Goal: Task Accomplishment & Management: Manage account settings

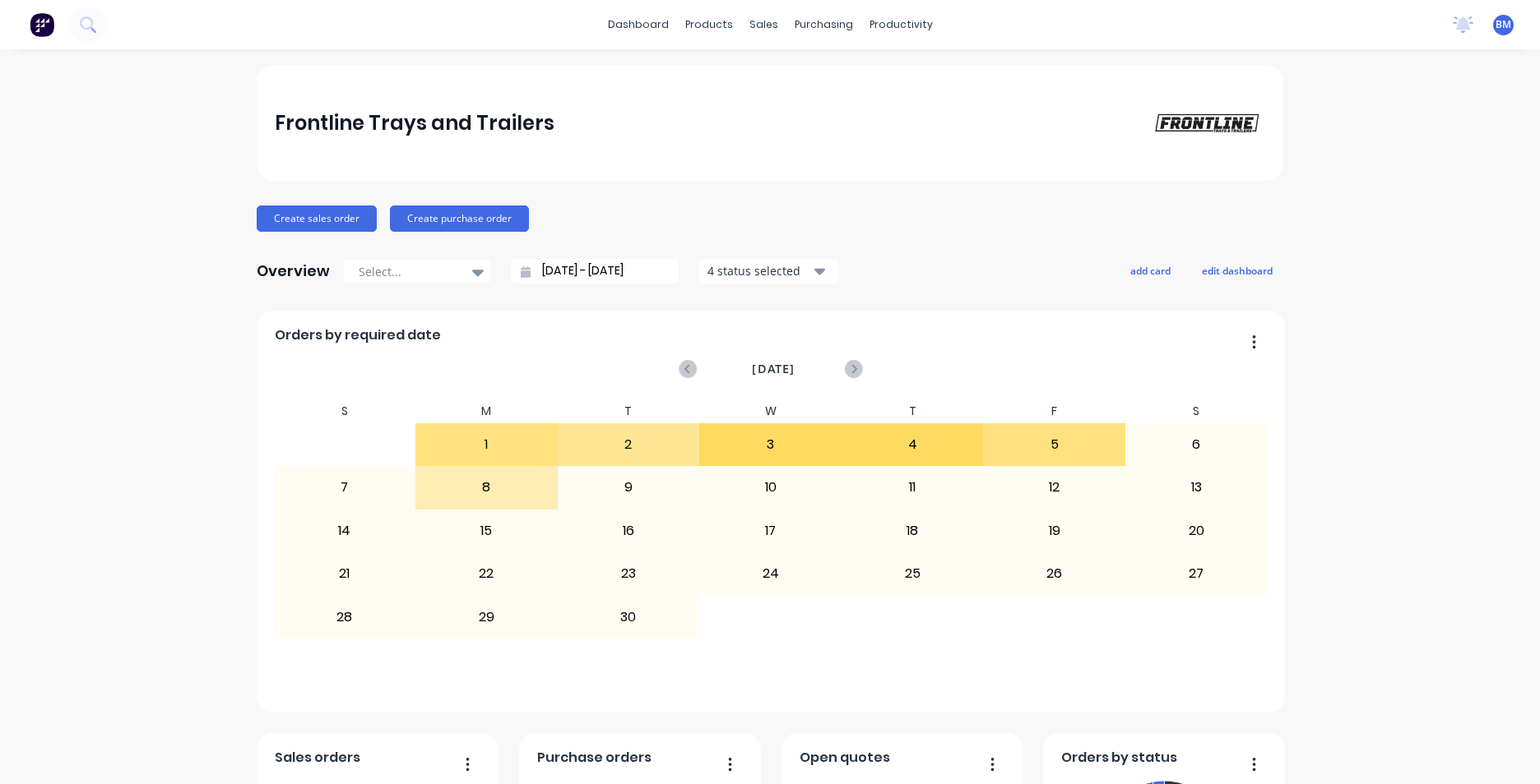
click at [1480, 26] on div "No new notifications [PERSON_NAME] all as read [PERSON_NAME] mentioned you in a…" at bounding box center [1490, 25] width 100 height 25
click at [1496, 28] on span "BM" at bounding box center [1503, 24] width 15 height 14
click at [1353, 175] on div "Profile" at bounding box center [1359, 173] width 33 height 14
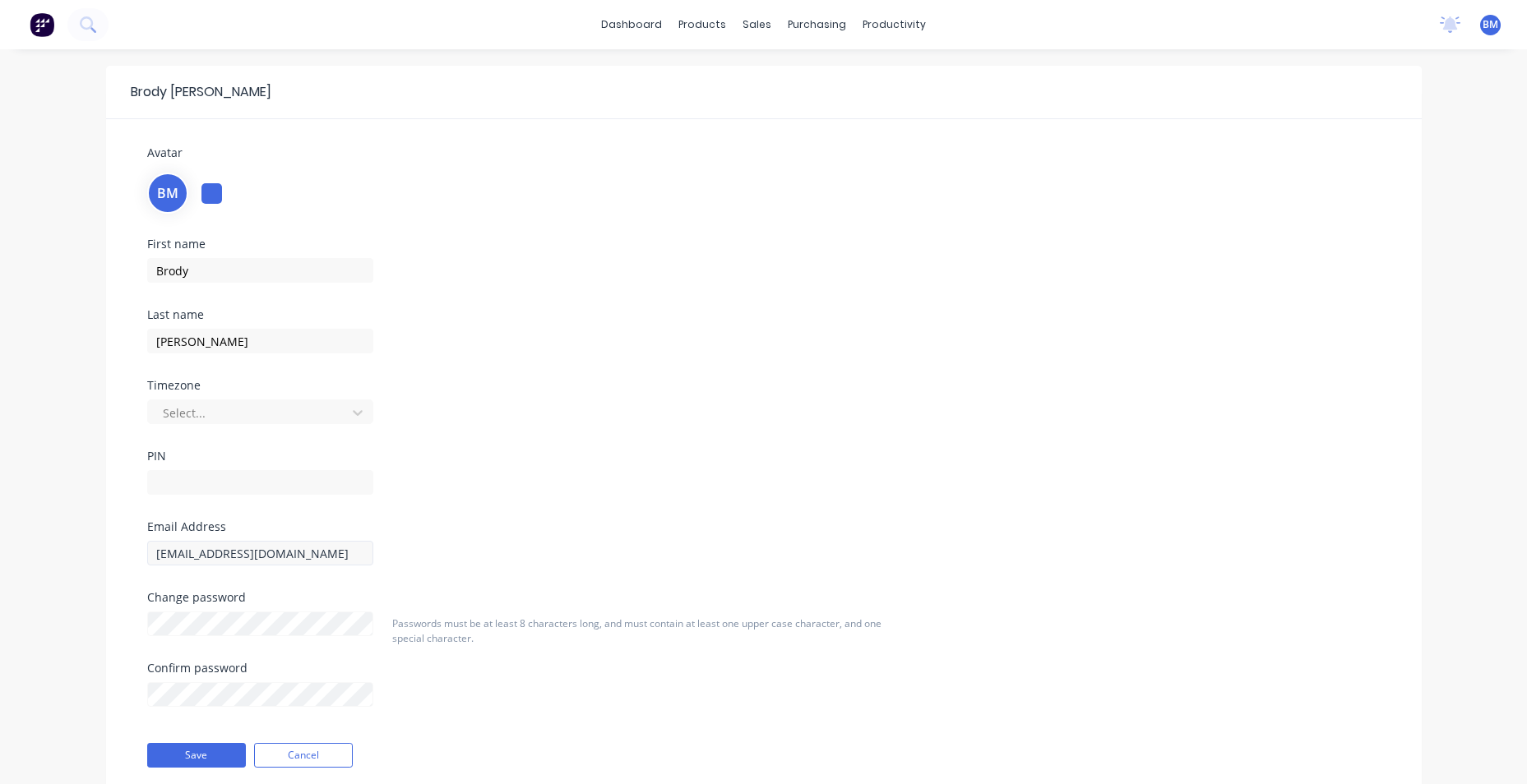
scroll to position [58, 0]
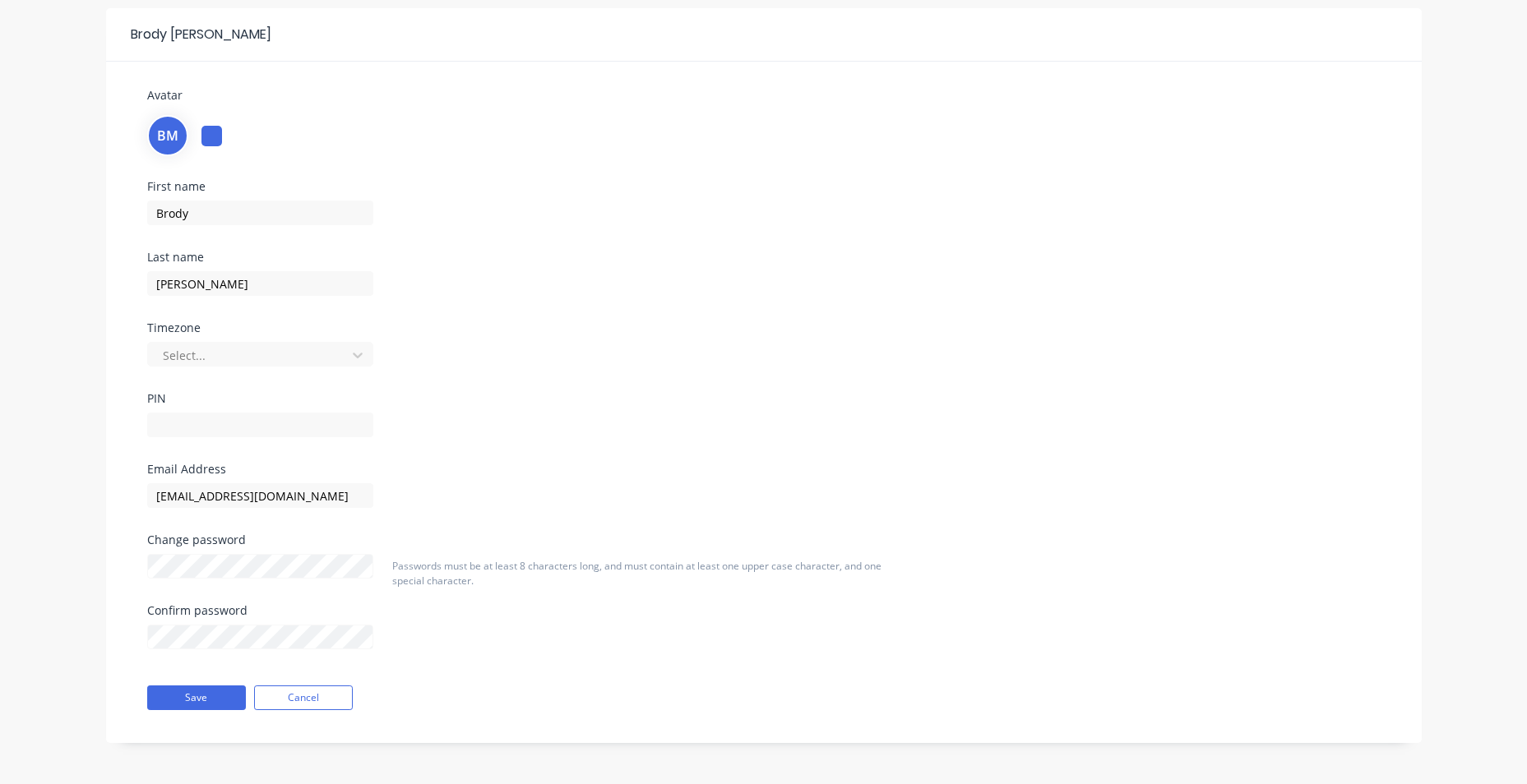
click at [293, 683] on div "Save Cancel" at bounding box center [327, 698] width 385 height 41
click at [298, 698] on button "Cancel" at bounding box center [303, 698] width 99 height 25
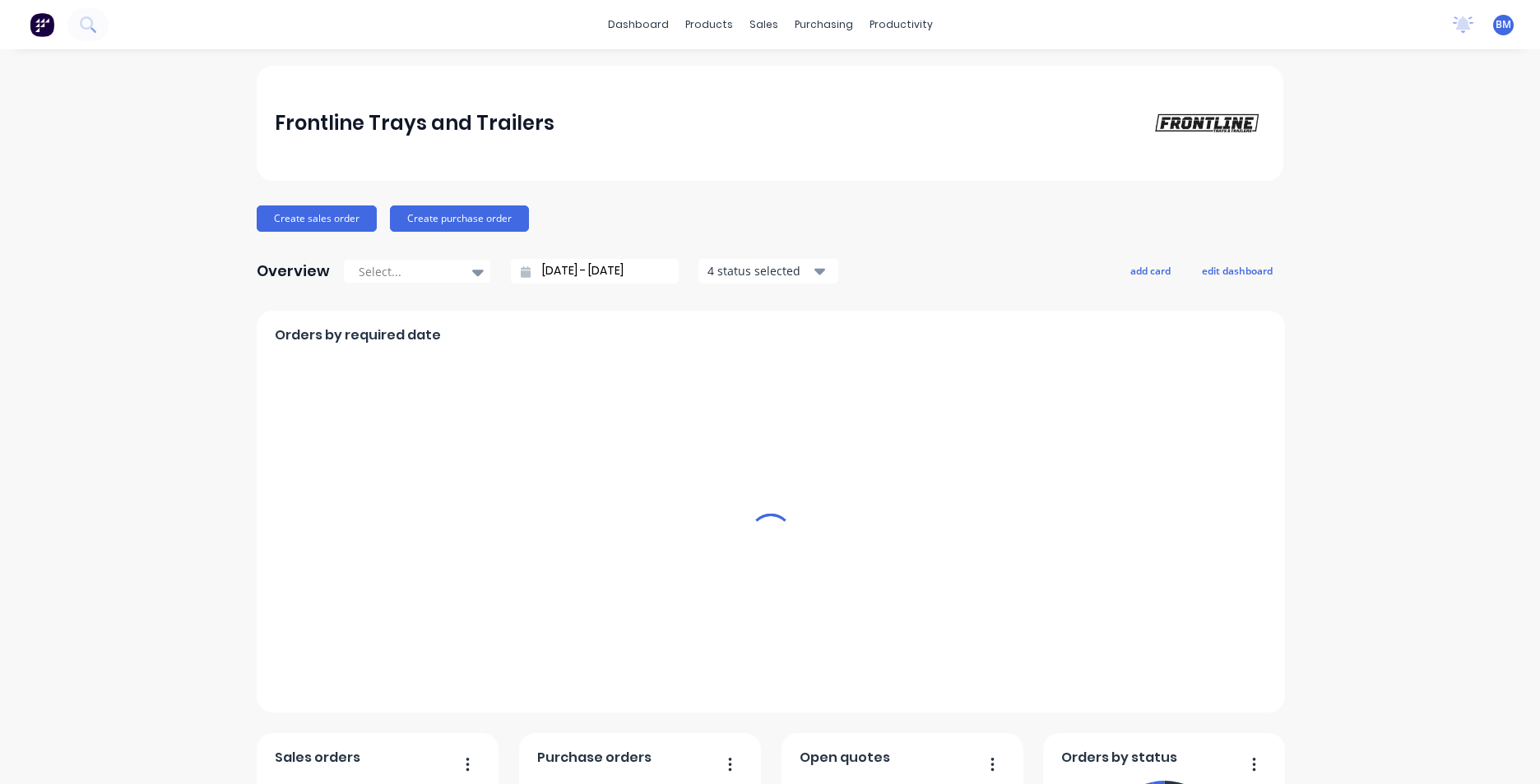
click at [1496, 26] on span "BM" at bounding box center [1503, 24] width 15 height 14
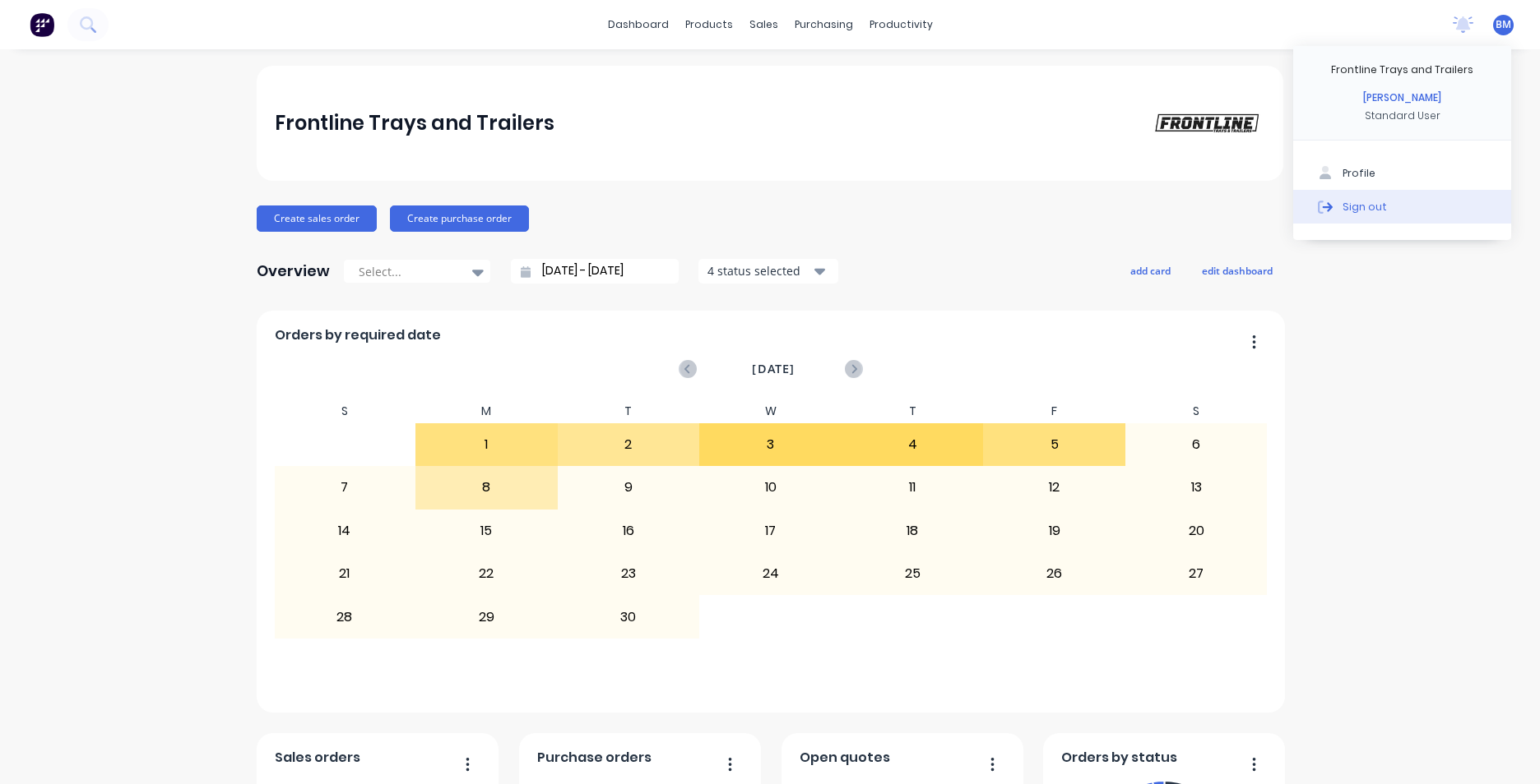
click at [1367, 200] on div "Sign out" at bounding box center [1365, 206] width 44 height 14
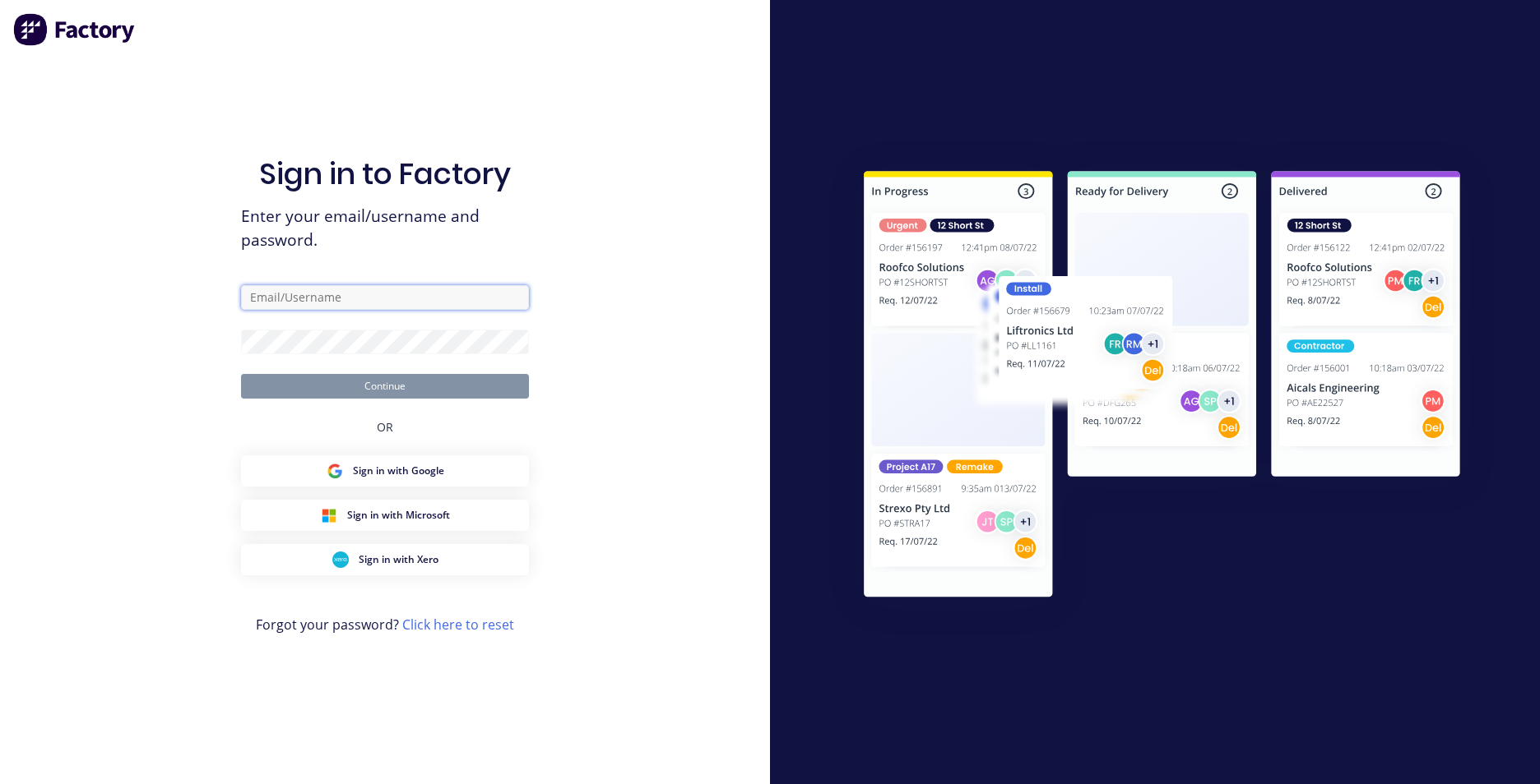
type input "[EMAIL_ADDRESS][DOMAIN_NAME]"
